Goal: Browse casually: Explore the website without a specific task or goal

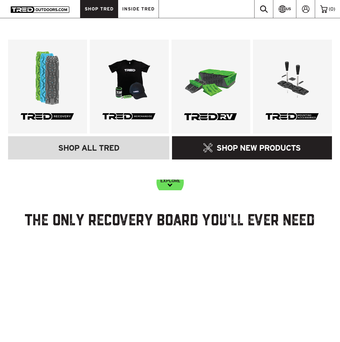
click at [96, 12] on link "SHOP TRED" at bounding box center [99, 9] width 38 height 18
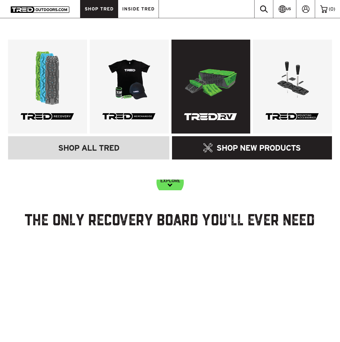
click at [218, 115] on link at bounding box center [210, 87] width 79 height 94
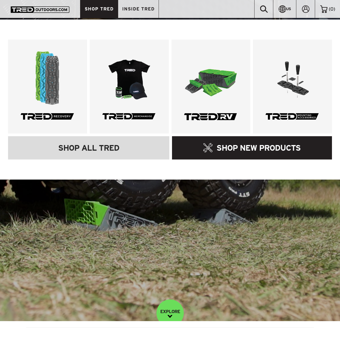
click at [95, 8] on span "SHOP TRED" at bounding box center [99, 9] width 29 height 5
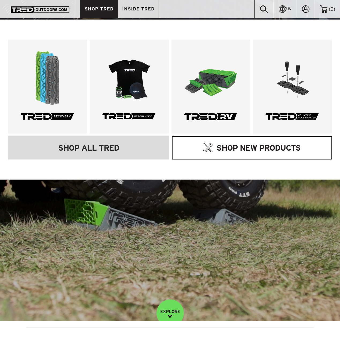
click at [223, 147] on link "SHOP NEW PRODUCTS" at bounding box center [252, 147] width 160 height 23
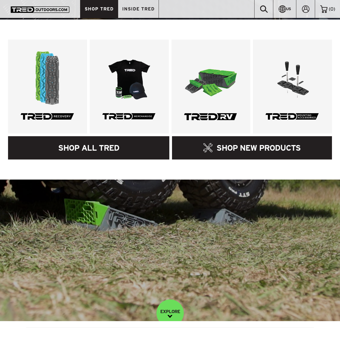
click at [92, 151] on link "SHOP ALL TRED" at bounding box center [88, 147] width 161 height 23
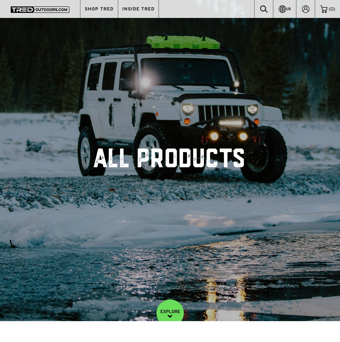
click at [38, 9] on img at bounding box center [40, 9] width 59 height 6
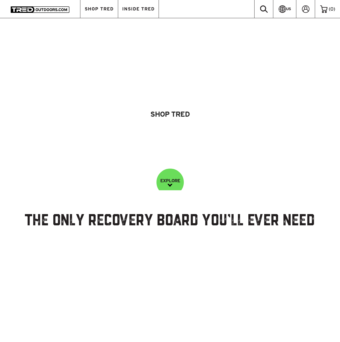
click at [211, 44] on div "Shop Tred" at bounding box center [170, 95] width 324 height 190
